Goal: Find specific page/section: Find specific page/section

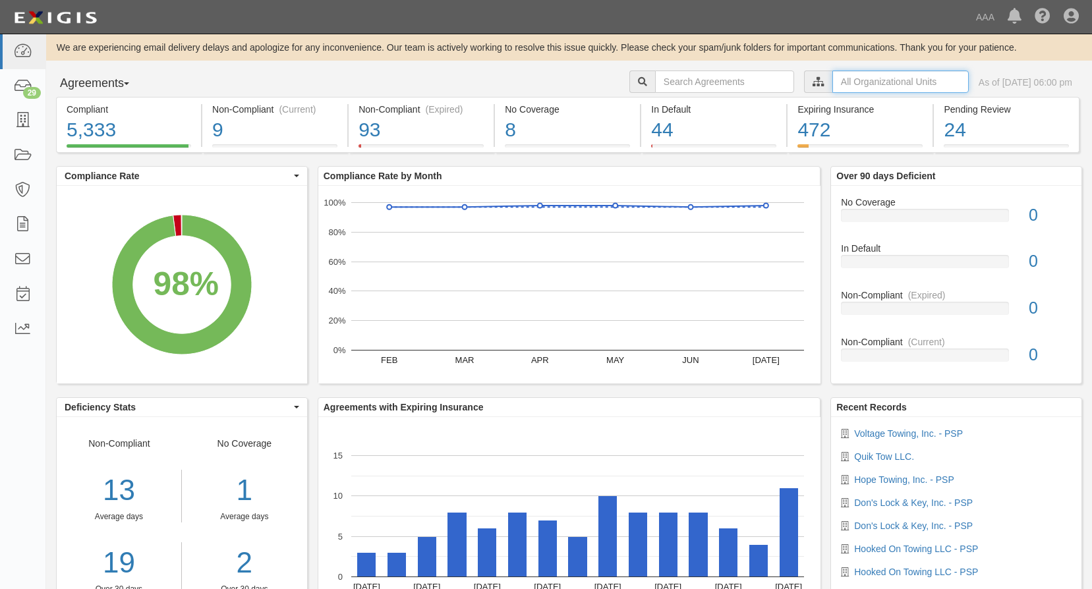
click at [855, 84] on input "text" at bounding box center [900, 82] width 136 height 22
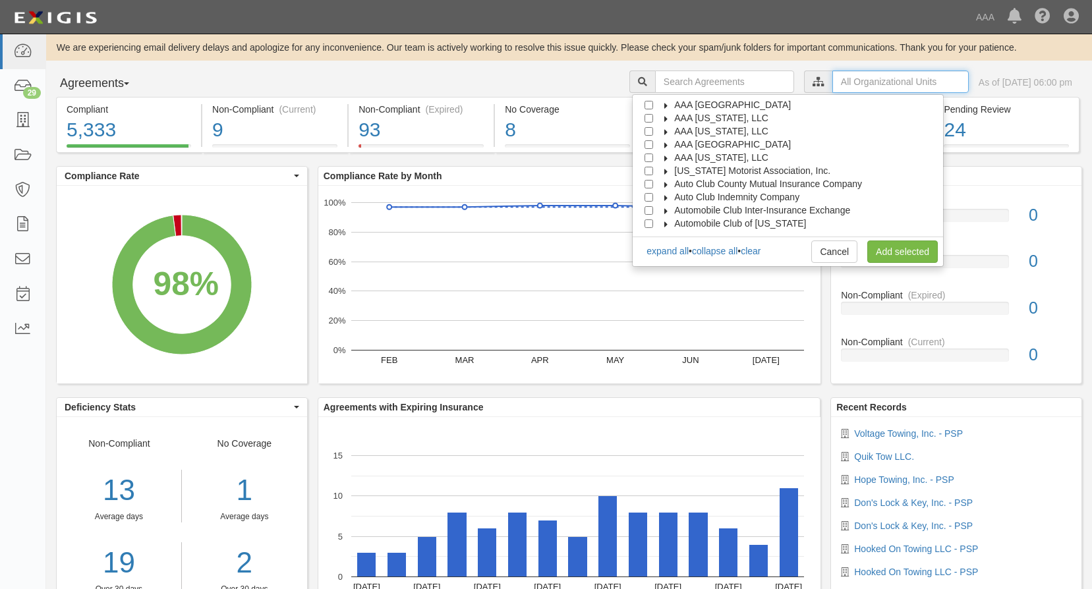
scroll to position [53, 0]
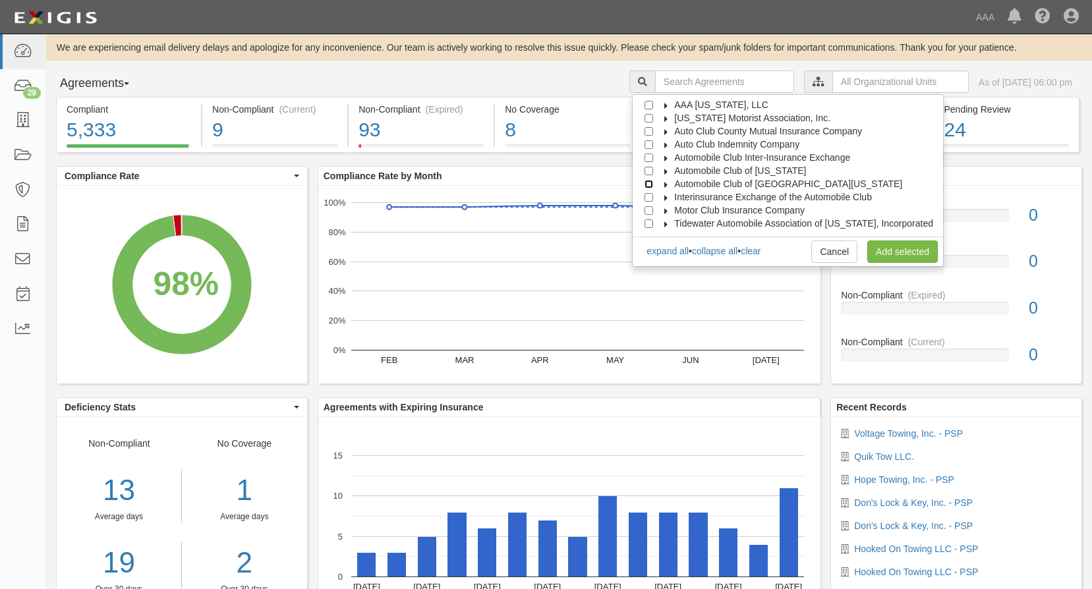
click at [653, 181] on input "Automobile Club of [GEOGRAPHIC_DATA][US_STATE]" at bounding box center [648, 184] width 9 height 9
checkbox input "true"
click at [881, 252] on link "Add selected" at bounding box center [902, 252] width 71 height 22
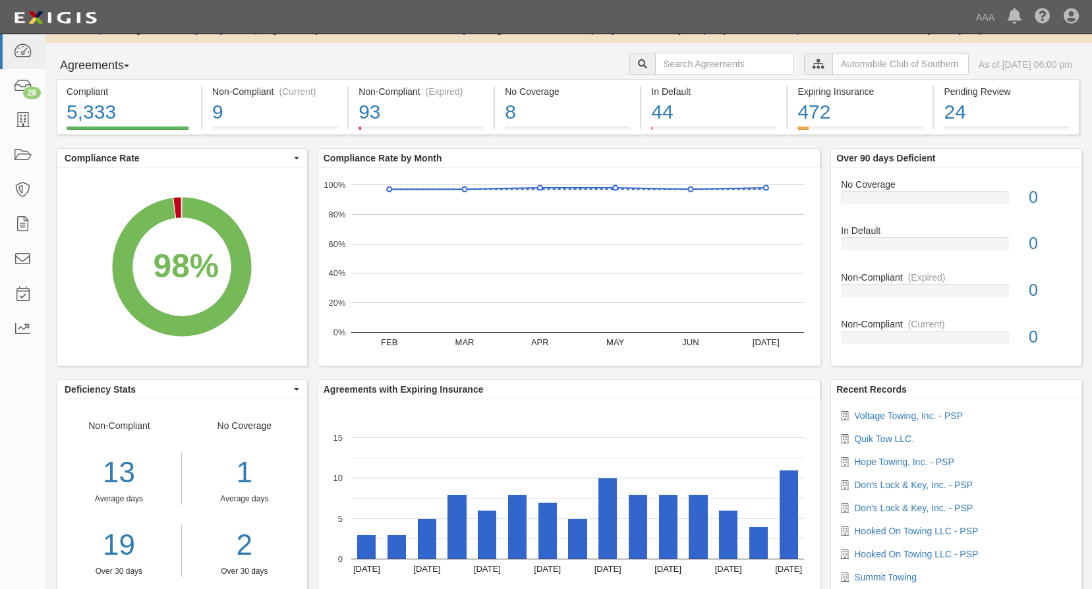
scroll to position [0, 0]
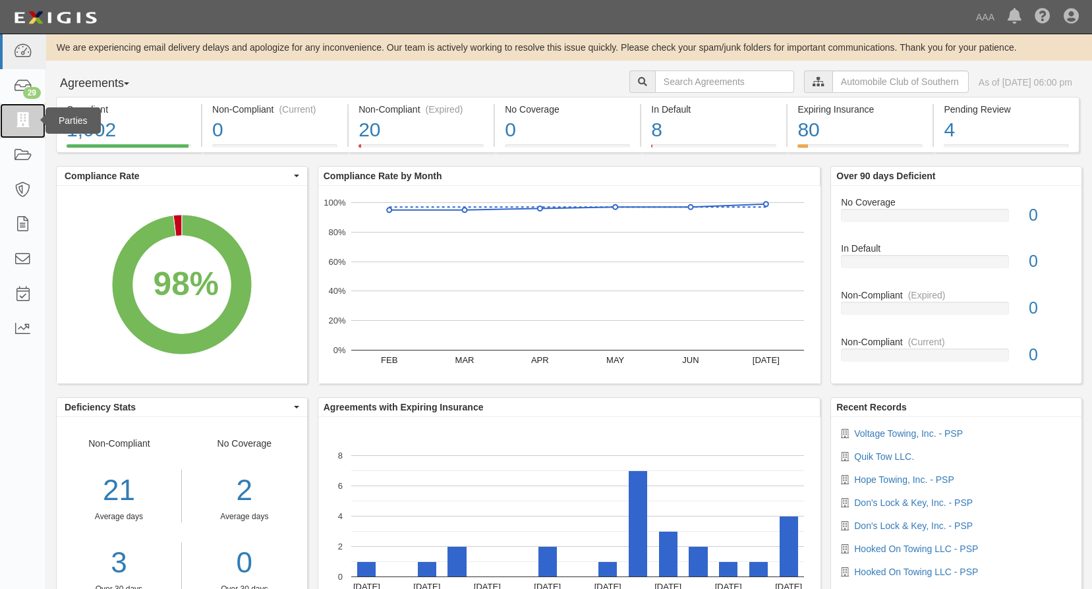
click at [24, 121] on icon at bounding box center [22, 120] width 18 height 15
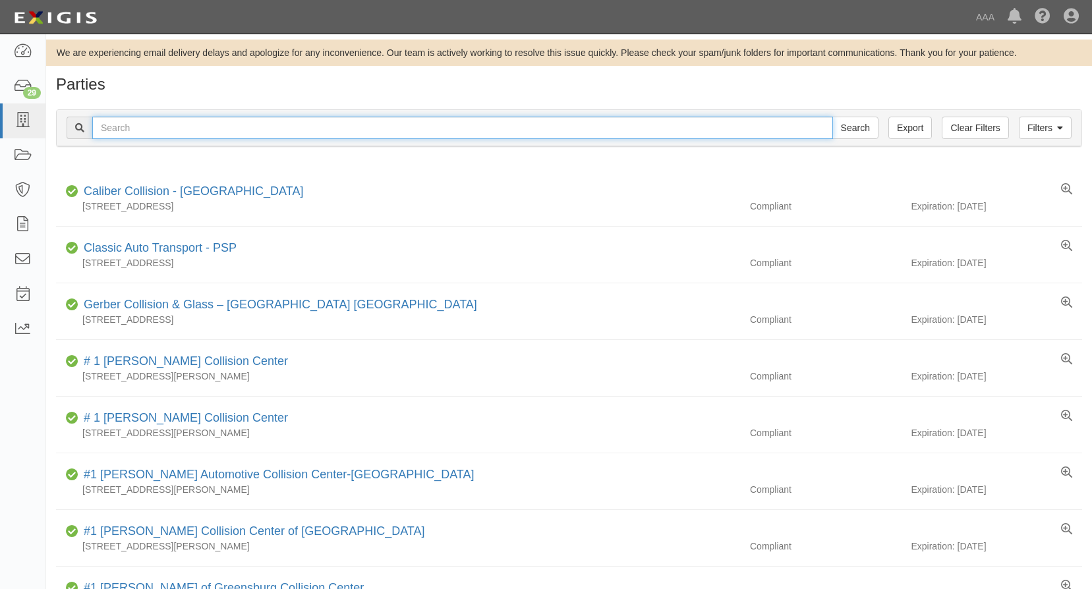
click at [150, 125] on input "text" at bounding box center [462, 128] width 741 height 22
type input "continetal towing inc"
click at [832, 117] on input "Search" at bounding box center [855, 128] width 46 height 22
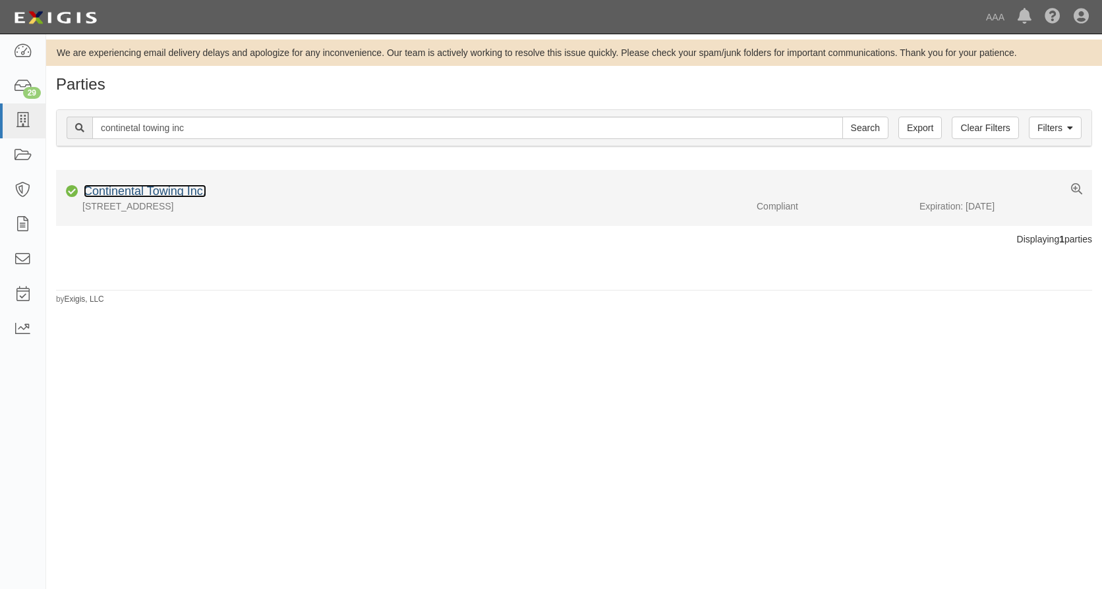
click at [168, 192] on link "Continental Towing Inc." at bounding box center [145, 191] width 123 height 13
